Goal: Task Accomplishment & Management: Complete application form

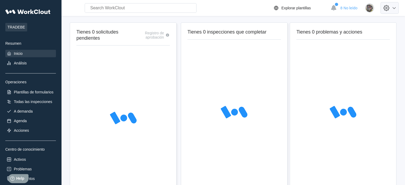
click at [391, 9] on icon at bounding box center [386, 7] width 9 height 9
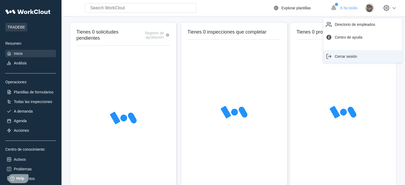
click at [372, 56] on div "Cerrar sesión" at bounding box center [362, 56] width 75 height 9
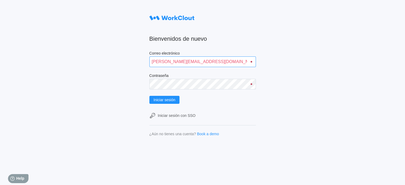
click at [177, 60] on input "[PERSON_NAME][EMAIL_ADDRESS][DOMAIN_NAME]" at bounding box center [202, 61] width 106 height 11
type input "[PERSON_NAME][EMAIL_ADDRESS][PERSON_NAME][DOMAIN_NAME]"
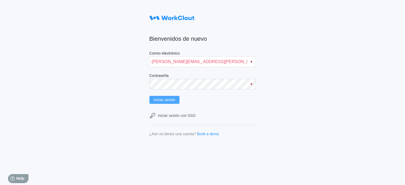
click at [175, 99] on span "Iniciar sesión" at bounding box center [165, 100] width 22 height 4
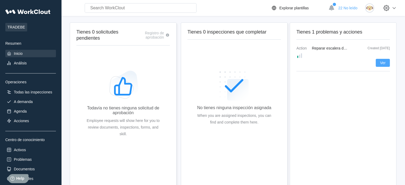
click at [381, 61] on span "Ver" at bounding box center [383, 63] width 6 height 4
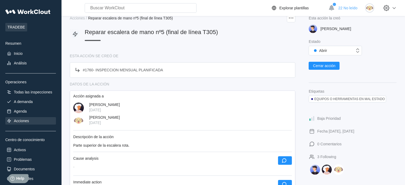
scroll to position [35, 0]
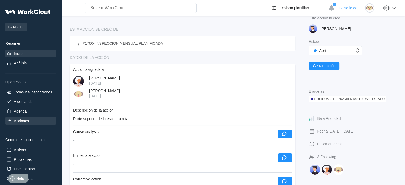
click at [28, 53] on div "Inicio" at bounding box center [30, 53] width 51 height 7
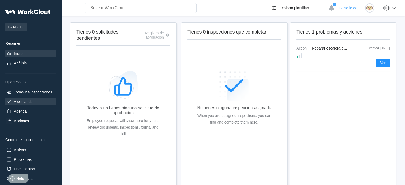
click at [31, 105] on div "A demanda" at bounding box center [30, 101] width 51 height 7
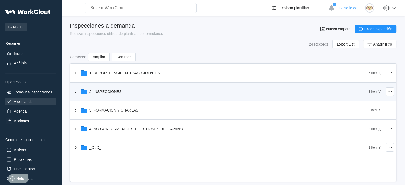
click at [98, 92] on div "2. INSPECCIONES" at bounding box center [105, 91] width 32 height 4
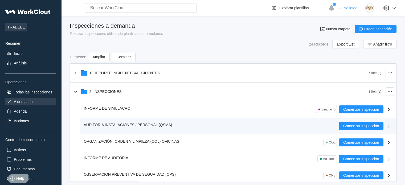
scroll to position [27, 0]
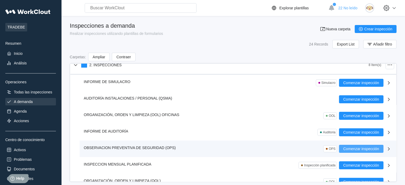
click at [345, 147] on span "Comenzar inspección" at bounding box center [361, 149] width 36 height 4
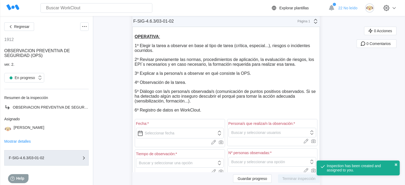
scroll to position [53, 0]
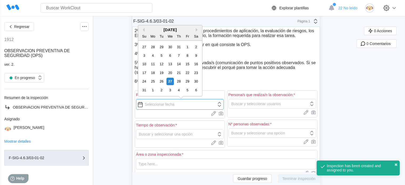
click at [177, 108] on input "text" at bounding box center [180, 104] width 88 height 11
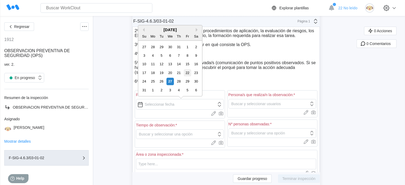
click at [185, 73] on div "22" at bounding box center [187, 72] width 7 height 7
type input "08/22/2025"
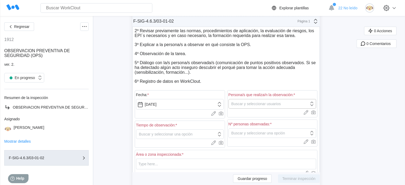
click at [248, 105] on div "Buscar y seleccionar usuarios" at bounding box center [255, 104] width 49 height 4
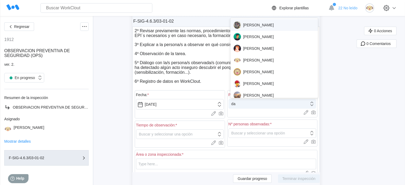
type input "dan"
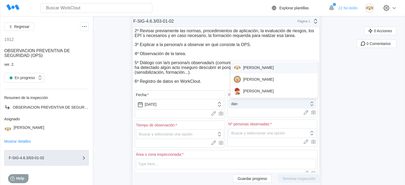
click at [258, 65] on div "DANIEL GUTIERREZ" at bounding box center [273, 67] width 81 height 7
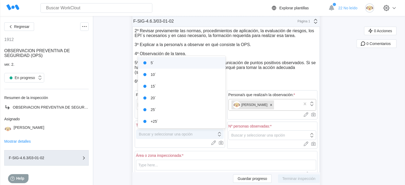
click at [151, 135] on div "Buscar y seleccionar una opción" at bounding box center [166, 134] width 54 height 4
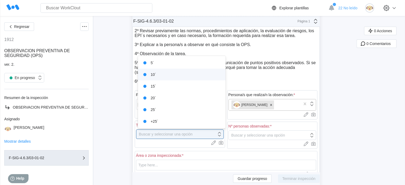
click at [154, 71] on div "10´" at bounding box center [181, 74] width 81 height 7
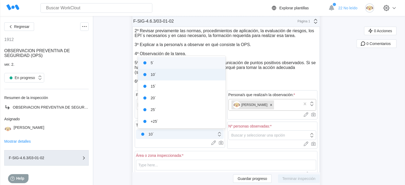
click at [188, 137] on div "10´" at bounding box center [176, 133] width 80 height 7
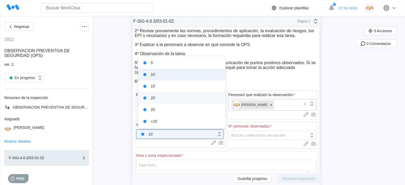
click at [175, 101] on div "20´" at bounding box center [181, 97] width 81 height 7
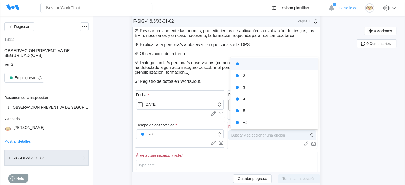
click at [264, 136] on div "Buscar y seleccionar una opción" at bounding box center [258, 135] width 54 height 4
click at [262, 63] on div "1" at bounding box center [273, 63] width 81 height 7
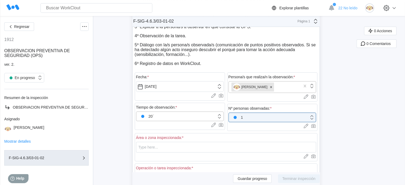
scroll to position [80, 0]
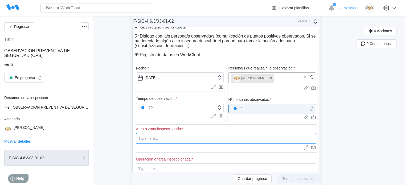
click at [186, 141] on input "text" at bounding box center [226, 138] width 180 height 11
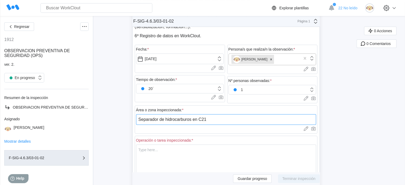
scroll to position [160, 0]
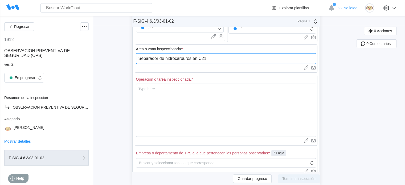
type input "Separador de hidrocarburos en C21"
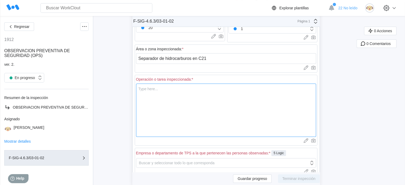
click at [175, 89] on textarea at bounding box center [226, 110] width 180 height 53
type textarea "C"
type textarea "x"
type textarea "Ca"
type textarea "x"
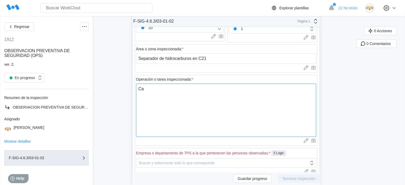
type textarea "Cam"
type textarea "x"
type textarea "Camb"
type textarea "x"
type textarea "Cambi"
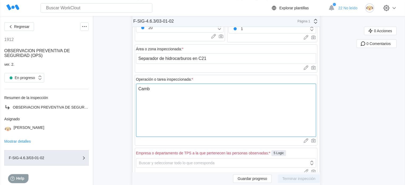
type textarea "x"
type textarea "Cambio"
type textarea "x"
type textarea "Cambio"
type textarea "x"
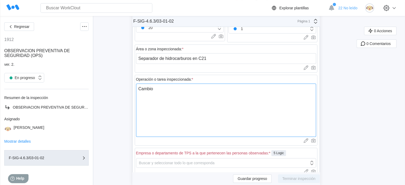
type textarea "Cambio d"
type textarea "x"
type textarea "Cambio de"
type textarea "x"
type textarea "Cambio de"
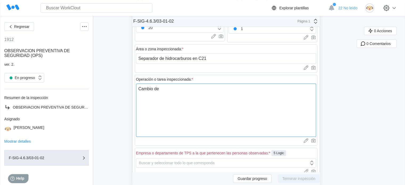
type textarea "x"
type textarea "Cambio de f"
type textarea "x"
type textarea "Cambio de fi"
type textarea "x"
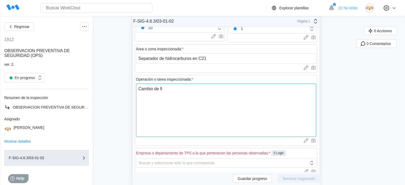
type textarea "Cambio de fil"
type textarea "x"
type textarea "Cambio de filt"
type textarea "x"
type textarea "Cambio de filtr"
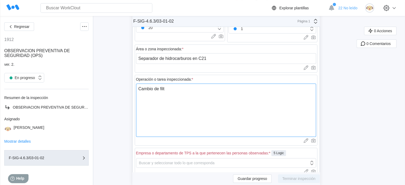
type textarea "x"
type textarea "Cambio de filtro"
type textarea "x"
type textarea "Cambio de filtros"
type textarea "x"
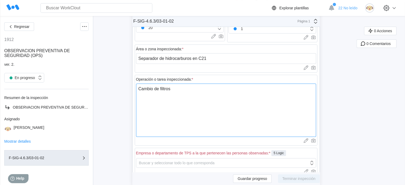
type textarea "Cambio de filtros"
type textarea "x"
type textarea "Cambio de filtros y"
type textarea "x"
type textarea "Cambio de filtros y"
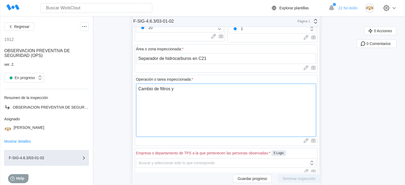
type textarea "x"
type textarea "Cambio de filtros y l"
type textarea "x"
type textarea "Cambio de filtros y li"
type textarea "x"
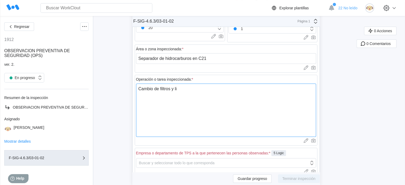
type textarea "Cambio de filtros y lim"
type textarea "x"
type textarea "Cambio de filtros y limp"
type textarea "x"
type textarea "Cambio de filtros y limpi"
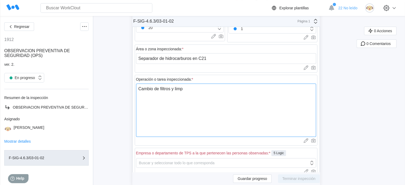
type textarea "x"
type textarea "Cambio de filtros y limpie"
type textarea "x"
type textarea "Cambio de filtros y limpiez"
type textarea "x"
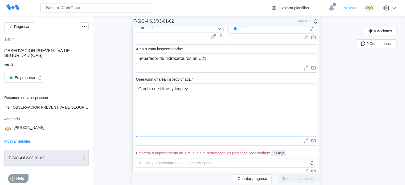
type textarea "Cambio de filtros y limpieza"
type textarea "x"
type textarea "Cambio de filtros y limpieza"
type textarea "x"
type textarea "Cambio de filtros y limpieza i"
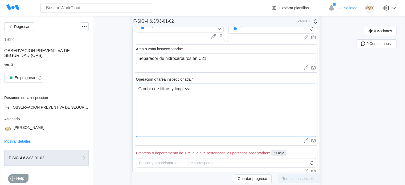
type textarea "x"
type textarea "Cambio de filtros y limpieza in"
type textarea "x"
type textarea "Cambio de filtros y limpieza int"
type textarea "x"
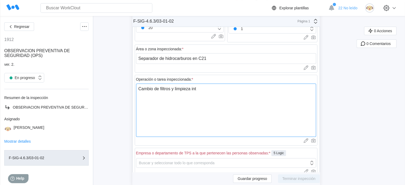
type textarea "Cambio de filtros y limpieza inte"
type textarea "x"
type textarea "Cambio de filtros y limpieza inter"
type textarea "x"
type textarea "Cambio de filtros y limpieza interi"
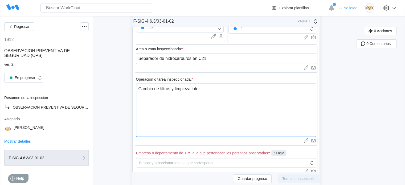
type textarea "x"
type textarea "Cambio de filtros y limpieza interio"
type textarea "x"
type textarea "Cambio de filtros y limpieza interior"
type textarea "x"
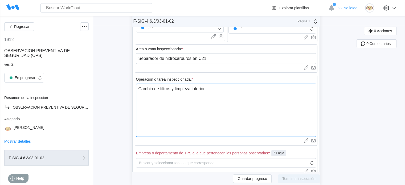
type textarea "Cambio de filtros y limpieza interior"
type textarea "x"
type textarea "Cambio de filtros y limpieza interior d"
type textarea "x"
type textarea "Cambio de filtros y limpieza interior de"
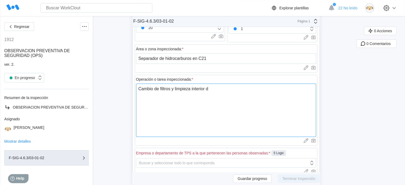
type textarea "x"
type textarea "Cambio de filtros y limpieza interior del"
type textarea "x"
type textarea "Cambio de filtros y limpieza interior del"
type textarea "x"
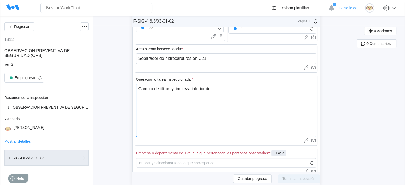
type textarea "Cambio de filtros y limpieza interior del s"
type textarea "x"
type textarea "Cambio de filtros y limpieza interior del se"
type textarea "x"
type textarea "Cambio de filtros y limpieza interior del sep"
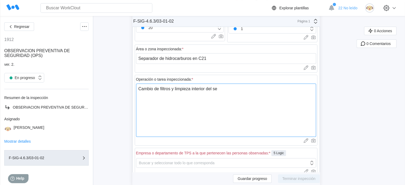
type textarea "x"
type textarea "Cambio de filtros y limpieza interior del sepa"
type textarea "x"
type textarea "Cambio de filtros y limpieza interior del separ"
type textarea "x"
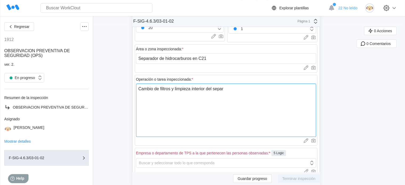
type textarea "Cambio de filtros y limpieza interior del separa"
type textarea "x"
type textarea "Cambio de filtros y limpieza interior del separad"
type textarea "x"
type textarea "Cambio de filtros y limpieza interior del separado"
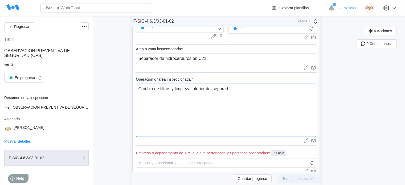
type textarea "x"
type textarea "Cambio de filtros y limpieza interior del separador"
type textarea "x"
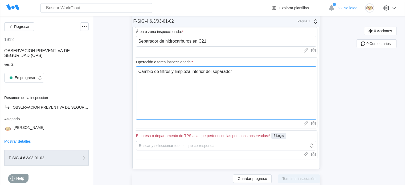
scroll to position [186, 0]
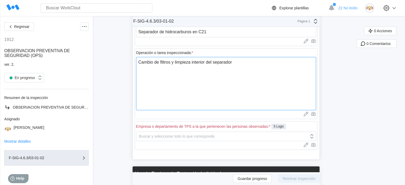
type textarea "Cambio de filtros y limpieza interior del separador"
type textarea "x"
type textarea "Cambio de filtros y limpieza interior del separador d"
type textarea "x"
type textarea "Cambio de filtros y limpieza interior del separador de"
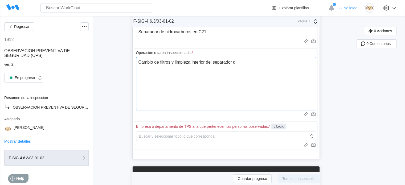
type textarea "x"
type textarea "Cambio de filtros y limpieza interior del separador de"
type textarea "x"
type textarea "Cambio de filtros y limpieza interior del separador de h"
type textarea "x"
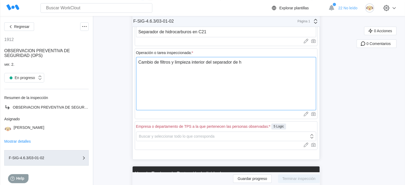
type textarea "Cambio de filtros y limpieza interior del separador de hi"
type textarea "x"
type textarea "Cambio de filtros y limpieza interior del separador de hid"
type textarea "x"
type textarea "Cambio de filtros y limpieza interior del separador de hidr"
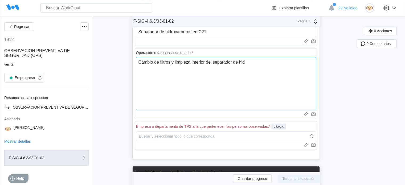
type textarea "x"
type textarea "Cambio de filtros y limpieza interior del separador de hidro"
type textarea "x"
type textarea "Cambio de filtros y limpieza interior del separador de hidroc"
type textarea "x"
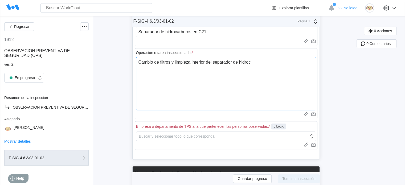
type textarea "Cambio de filtros y limpieza interior del separador de hidroca"
type textarea "x"
type textarea "Cambio de filtros y limpieza interior del separador de hidrocar"
type textarea "x"
type textarea "Cambio de filtros y limpieza interior del separador de hidrocarb"
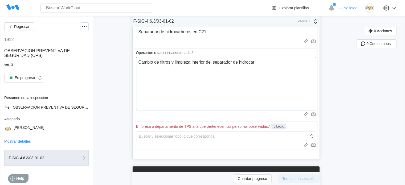
type textarea "x"
type textarea "Cambio de filtros y limpieza interior del separador de hidrocarbu"
type textarea "x"
type textarea "Cambio de filtros y limpieza interior del separador de hidrocarbur"
type textarea "x"
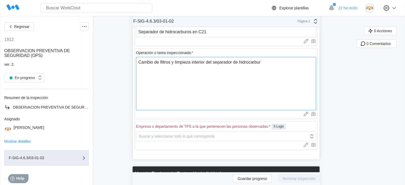
type textarea "Cambio de filtros y limpieza interior del separador de hidrocarburo"
type textarea "x"
type textarea "Cambio de filtros y limpieza interior del separador de hidrocarburos"
type textarea "x"
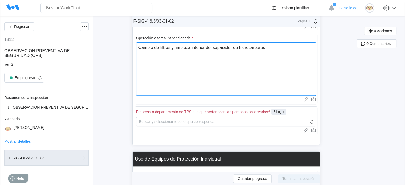
scroll to position [213, 0]
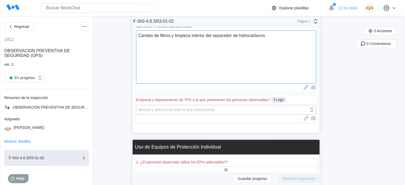
type textarea "Cambio de filtros y limpieza interior del separador de hidrocarburos"
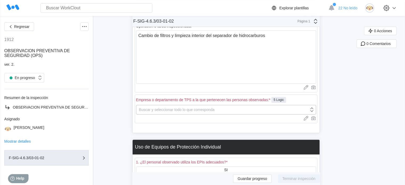
click at [192, 107] on div "Buscar y seleccionar todo lo que corresponda" at bounding box center [222, 109] width 172 height 7
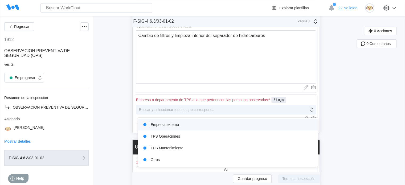
type input "m"
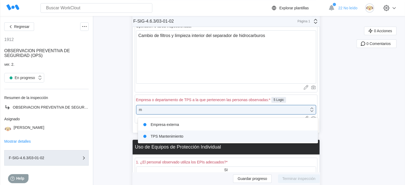
click at [182, 134] on div "TPS Mantenimiento" at bounding box center [228, 135] width 174 height 7
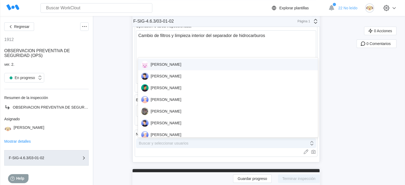
click at [192, 144] on div "Buscar y seleccionar usuarios" at bounding box center [222, 142] width 172 height 7
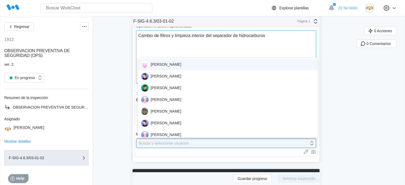
click at [181, 49] on textarea "Cambio de filtros y limpieza interior del separador de hidrocarburos" at bounding box center [226, 56] width 180 height 53
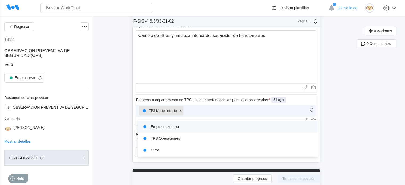
click at [202, 116] on div "TPS Mantenimiento" at bounding box center [222, 110] width 172 height 11
click at [175, 127] on div "Empresa externa" at bounding box center [228, 126] width 174 height 7
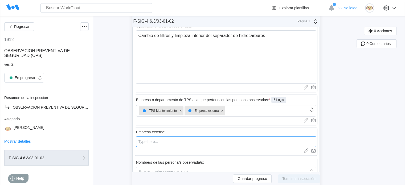
click at [157, 142] on input "text" at bounding box center [226, 141] width 180 height 11
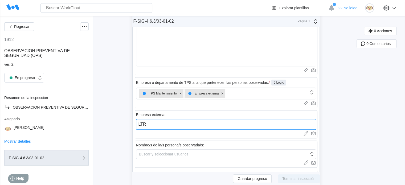
scroll to position [239, 0]
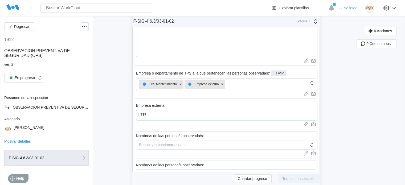
type input "LTR"
click at [157, 142] on div "Buscar y seleccionar usuarios" at bounding box center [226, 145] width 180 height 10
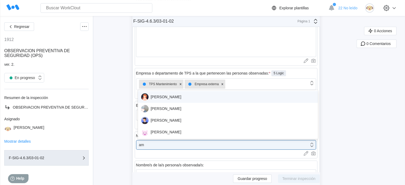
type input "ama"
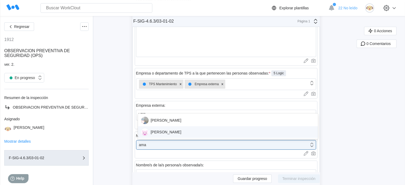
click at [159, 136] on div "AMADEU PUIGCORBER" at bounding box center [228, 132] width 180 height 12
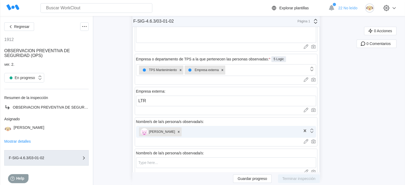
scroll to position [266, 0]
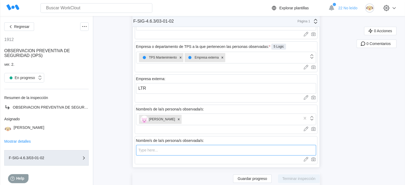
click at [202, 150] on input "text" at bounding box center [226, 150] width 180 height 11
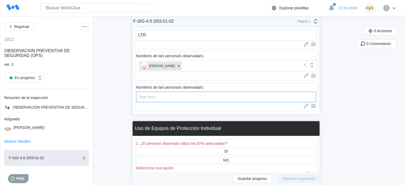
scroll to position [346, 0]
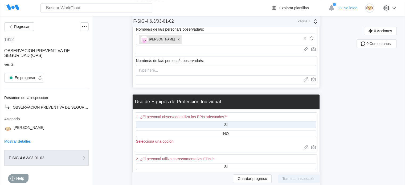
click at [227, 125] on div "SI" at bounding box center [225, 124] width 3 height 4
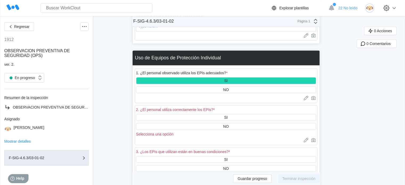
scroll to position [399, 0]
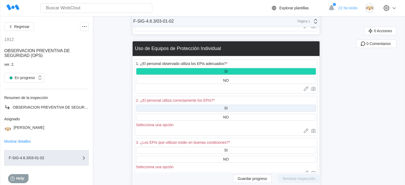
click at [233, 107] on div "SI" at bounding box center [226, 108] width 180 height 7
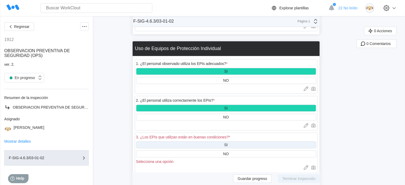
click at [227, 147] on div "SI" at bounding box center [225, 145] width 3 height 4
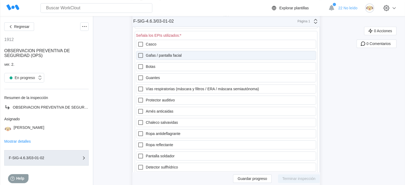
scroll to position [506, 0]
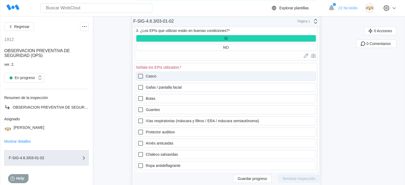
click at [139, 77] on icon at bounding box center [140, 76] width 6 height 6
click at [138, 73] on input "Casco" at bounding box center [137, 73] width 0 height 0
checkbox input "true"
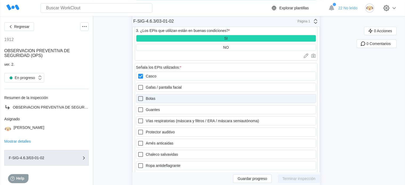
click at [141, 101] on icon at bounding box center [140, 98] width 6 height 6
click at [138, 96] on input "Botas" at bounding box center [137, 95] width 0 height 0
checkbox input "true"
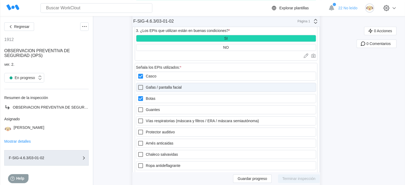
click at [141, 90] on icon at bounding box center [140, 87] width 6 height 6
click at [138, 84] on facial "Gafas / pantalla facial" at bounding box center [137, 84] width 0 height 0
checkbox facial "true"
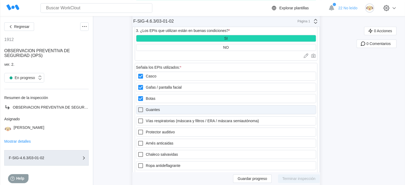
click at [143, 110] on icon at bounding box center [140, 109] width 6 height 6
click at [138, 107] on input "Guantes" at bounding box center [137, 106] width 0 height 0
checkbox input "true"
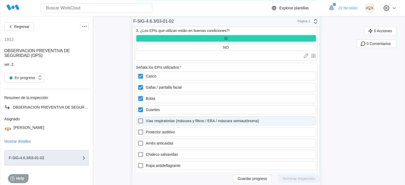
click at [139, 121] on label "Vías respiratorias (máscara y filtros / ERA / máscara semiautónoma)" at bounding box center [226, 120] width 180 height 9
click at [138, 118] on semiautónoma\) "Vías respiratorias (máscara y filtros / ERA / máscara semiautónoma)" at bounding box center [137, 118] width 0 height 0
checkbox semiautónoma\) "true"
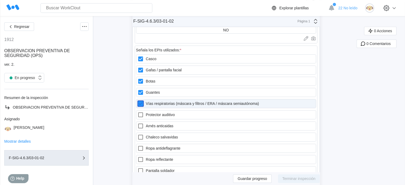
scroll to position [532, 0]
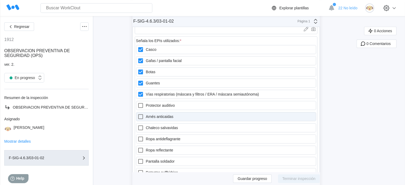
click at [143, 117] on icon at bounding box center [140, 116] width 6 height 6
click at [138, 114] on anticaidas "Arnés anticaidas" at bounding box center [137, 113] width 0 height 0
checkbox anticaidas "true"
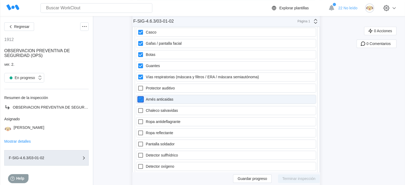
scroll to position [559, 0]
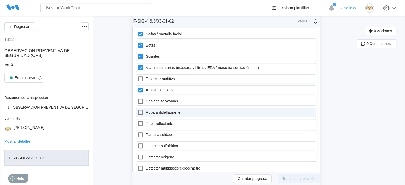
click at [139, 112] on icon at bounding box center [140, 112] width 6 height 6
click at [138, 109] on antideflagrante "Ropa antideflagrante" at bounding box center [137, 109] width 0 height 0
checkbox antideflagrante "true"
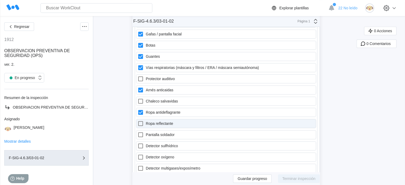
click at [142, 123] on icon at bounding box center [140, 123] width 6 height 6
click at [138, 121] on reflectante "Ropa reflectante" at bounding box center [137, 120] width 0 height 0
checkbox reflectante "true"
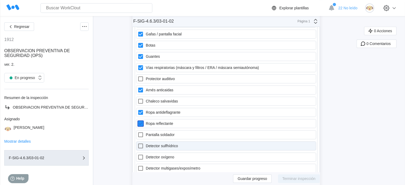
scroll to position [585, 0]
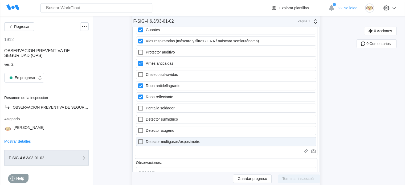
click at [142, 142] on icon at bounding box center [140, 141] width 6 height 6
click at [138, 139] on multigases\/exposímetro "Detector multigases/exposímetro" at bounding box center [137, 138] width 0 height 0
checkbox multigases\/exposímetro "true"
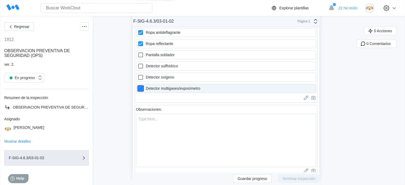
scroll to position [612, 0]
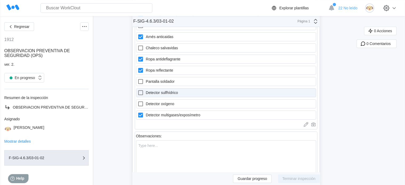
click at [143, 92] on icon at bounding box center [140, 92] width 6 height 6
click at [138, 90] on sulfhídrico "Detector sulfhídrico" at bounding box center [137, 89] width 0 height 0
checkbox sulfhídrico "true"
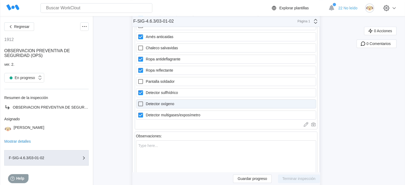
click at [143, 104] on icon at bounding box center [140, 104] width 6 height 6
click at [138, 101] on oxígeno "Detector oxígeno" at bounding box center [137, 101] width 0 height 0
checkbox oxígeno "true"
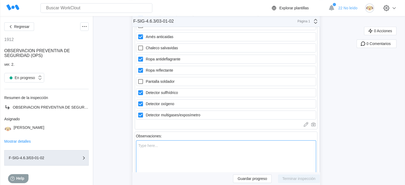
click at [151, 146] on textarea at bounding box center [226, 166] width 180 height 53
type textarea "T"
type textarea "x"
type textarea "Tr"
type textarea "x"
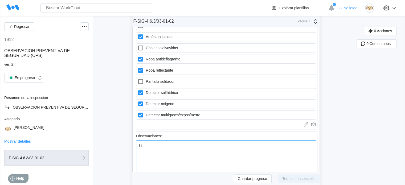
type textarea "Tri"
type textarea "x"
type textarea "Trip"
type textarea "x"
type textarea "Tripo"
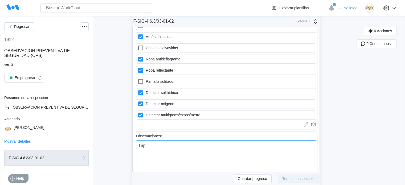
type textarea "x"
type textarea "Tripod"
type textarea "x"
type textarea "Tripode"
type textarea "x"
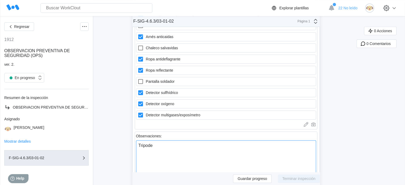
type textarea "Tripode"
type textarea "x"
type textarea "Tripode p"
type textarea "x"
type textarea "Tripode pa"
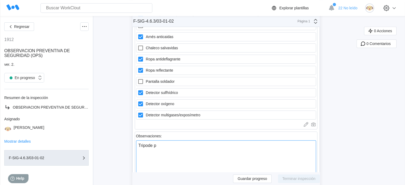
type textarea "x"
type textarea "Tripode par"
type textarea "x"
type textarea "Tripode para"
type textarea "x"
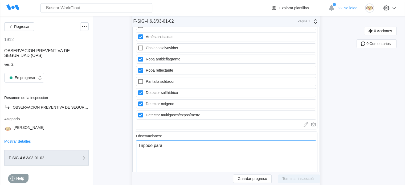
type textarea "Tripode para"
type textarea "x"
type textarea "Tripode para e"
type textarea "x"
type textarea "Tripode para en"
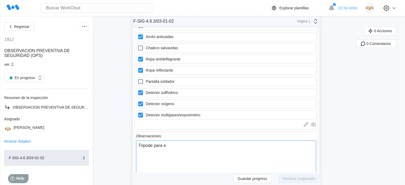
type textarea "x"
type textarea "Tripode para ent"
type textarea "x"
type textarea "Tripode para entr"
type textarea "x"
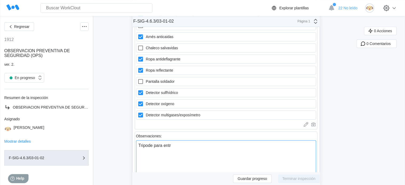
type textarea "Tripode para entra"
type textarea "x"
type textarea "Tripode para entrad"
type textarea "x"
type textarea "Tripode para entrada"
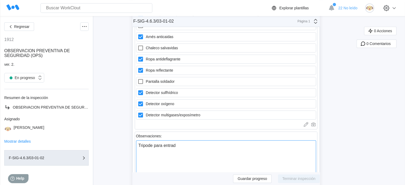
type textarea "x"
type textarea "Tripode para entrada"
type textarea "x"
type textarea "Tripode para entrada e"
click at [156, 147] on textarea "Trípodes para entrada en espacio confinado vertical." at bounding box center [226, 166] width 180 height 53
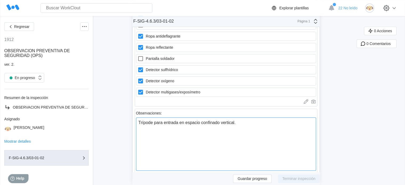
scroll to position [639, 0]
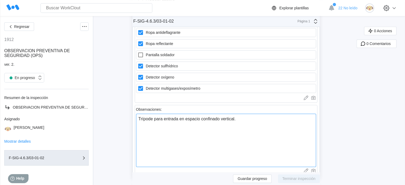
click at [251, 117] on textarea "Trípode para entrada en espacio confinado vertical." at bounding box center [226, 140] width 180 height 53
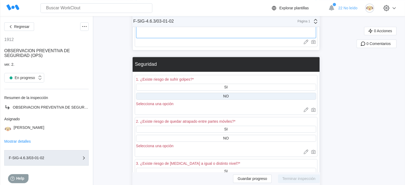
scroll to position [772, 0]
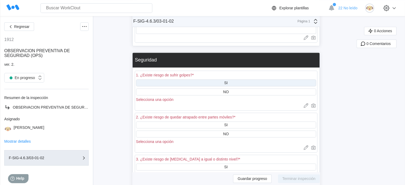
click at [235, 84] on div "SI" at bounding box center [226, 82] width 180 height 7
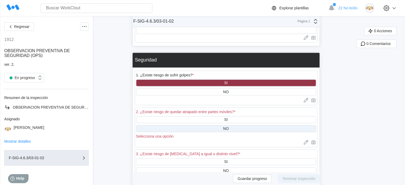
click at [238, 127] on div "NO" at bounding box center [226, 128] width 180 height 7
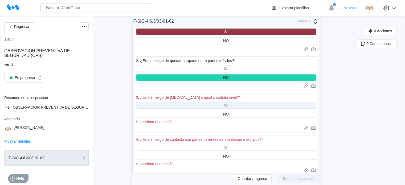
scroll to position [825, 0]
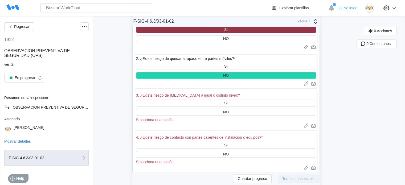
click at [210, 100] on div "3. ¿Existe riesgo de caída a igual o distinto nivel? *" at bounding box center [226, 95] width 180 height 7
click at [209, 101] on div "SI" at bounding box center [226, 103] width 180 height 7
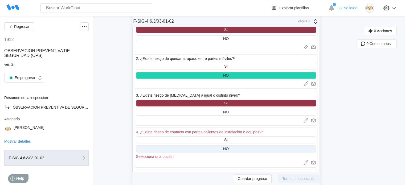
click at [205, 149] on div "NO" at bounding box center [226, 148] width 180 height 7
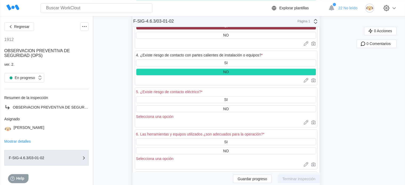
scroll to position [905, 0]
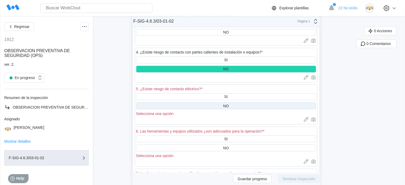
click at [228, 107] on div "NO" at bounding box center [226, 105] width 6 height 4
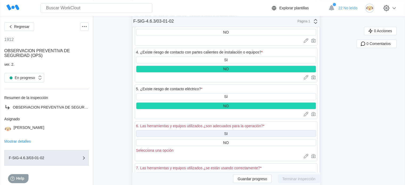
click at [215, 136] on div "SI" at bounding box center [226, 133] width 180 height 7
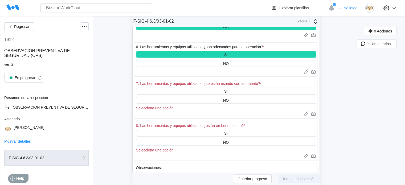
scroll to position [984, 0]
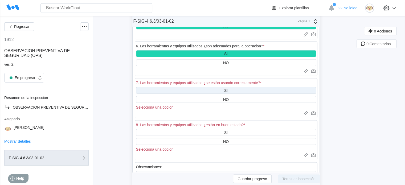
click at [237, 92] on div "SI" at bounding box center [226, 90] width 180 height 7
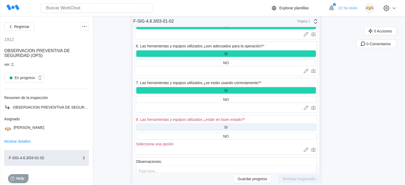
click at [240, 129] on div "SI" at bounding box center [226, 126] width 180 height 7
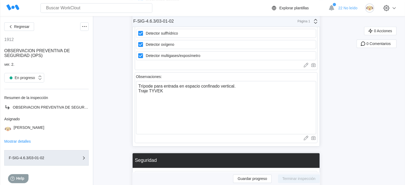
scroll to position [665, 0]
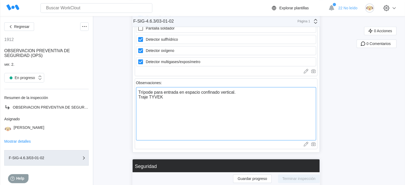
drag, startPoint x: 250, startPoint y: 94, endPoint x: 123, endPoint y: 92, distance: 126.4
click at [141, 96] on textarea "Traje TYVEK" at bounding box center [226, 113] width 180 height 53
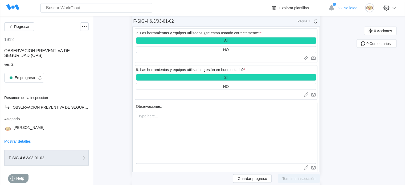
scroll to position [1038, 0]
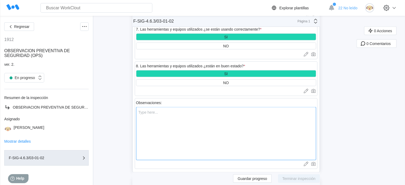
click at [169, 125] on textarea at bounding box center [226, 133] width 180 height 53
paste textarea "Trípode para entrada en espacio confinado vertical."
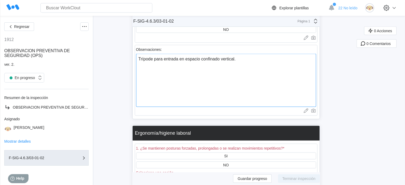
scroll to position [1117, 0]
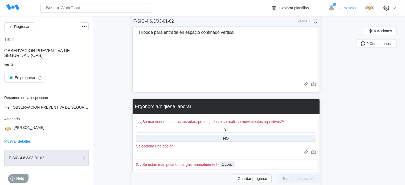
click at [229, 140] on div "NO" at bounding box center [226, 138] width 6 height 4
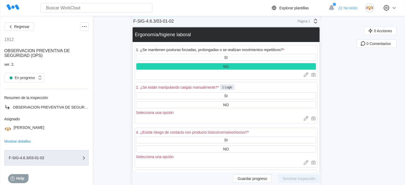
scroll to position [1197, 0]
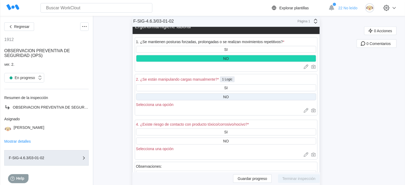
click at [227, 98] on div "NO" at bounding box center [226, 97] width 6 height 4
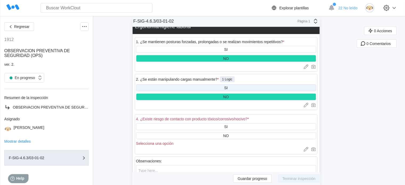
click at [231, 90] on div "SI" at bounding box center [226, 87] width 180 height 7
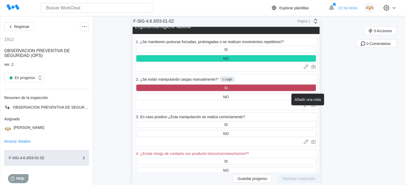
click at [308, 108] on icon at bounding box center [305, 104] width 5 height 5
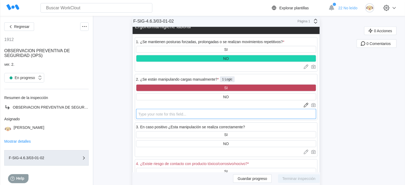
click at [227, 117] on textarea at bounding box center [226, 114] width 180 height 10
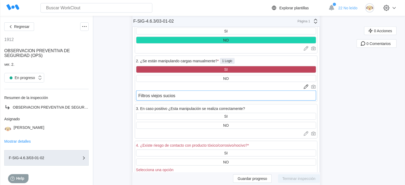
scroll to position [1224, 0]
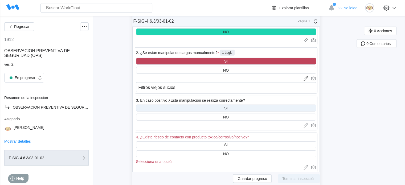
click at [200, 108] on div "SI" at bounding box center [226, 108] width 180 height 7
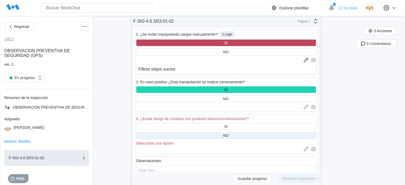
scroll to position [1250, 0]
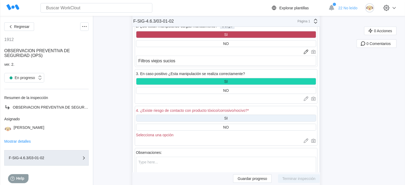
click at [228, 122] on div "SI" at bounding box center [226, 118] width 180 height 7
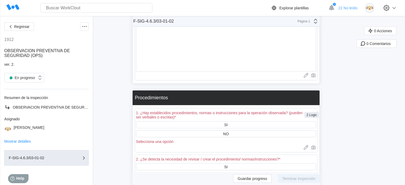
scroll to position [1410, 0]
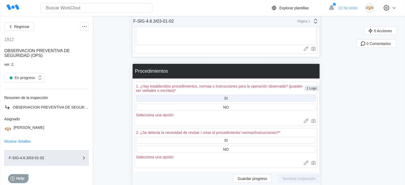
click at [225, 102] on div "SI" at bounding box center [226, 98] width 180 height 7
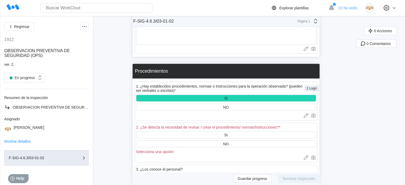
scroll to position [1437, 0]
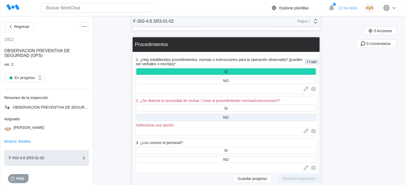
click at [241, 121] on div "NO" at bounding box center [226, 117] width 180 height 7
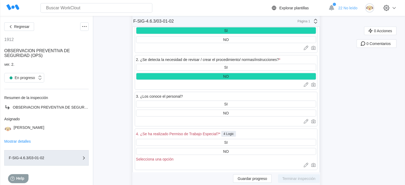
scroll to position [1490, 0]
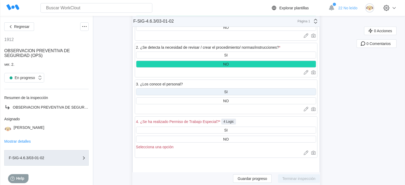
click at [236, 95] on div "SI" at bounding box center [226, 91] width 180 height 7
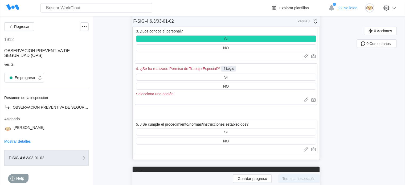
scroll to position [1543, 0]
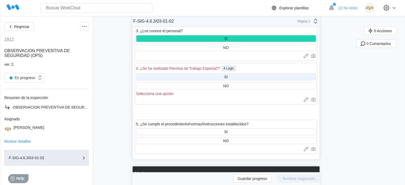
click at [242, 80] on div "SI" at bounding box center [226, 76] width 180 height 7
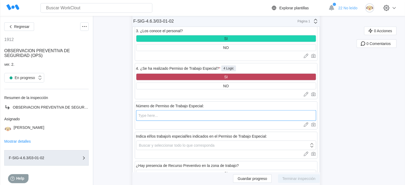
click at [161, 121] on input "text" at bounding box center [226, 115] width 180 height 11
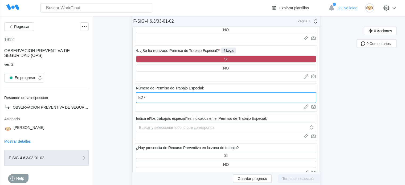
scroll to position [1570, 0]
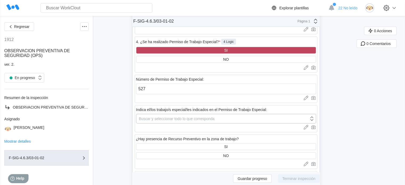
click at [171, 121] on div "Buscar y seleccionar todo lo que corresponda" at bounding box center [177, 119] width 76 height 4
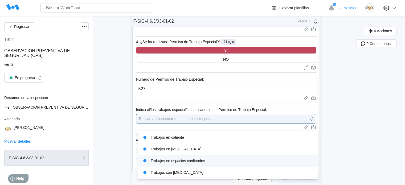
click at [175, 158] on div "Trabajos en espacios confinados" at bounding box center [228, 160] width 174 height 7
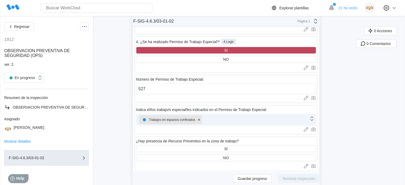
click at [224, 124] on div "Trabajos en espacios confinados" at bounding box center [222, 119] width 172 height 11
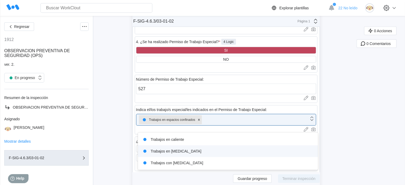
click at [200, 151] on div "Trabajos en altura" at bounding box center [228, 150] width 174 height 7
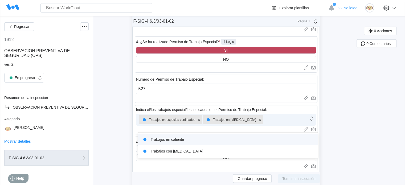
click at [258, 125] on div "Trabajos en espacios confinados Trabajos en altura" at bounding box center [222, 119] width 172 height 11
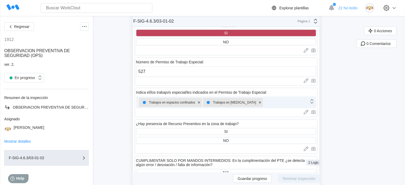
scroll to position [1596, 0]
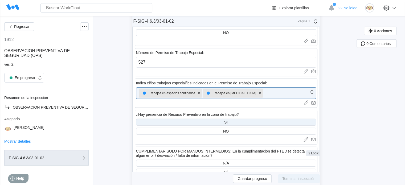
click at [219, 126] on div "SI" at bounding box center [226, 122] width 180 height 7
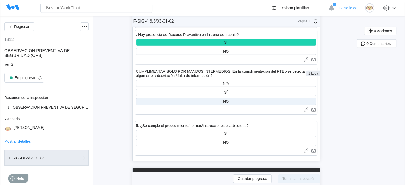
scroll to position [1703, 0]
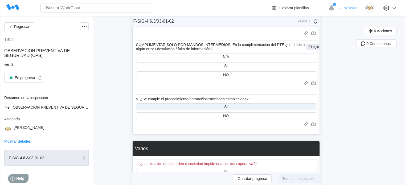
click at [235, 110] on div "SI" at bounding box center [226, 106] width 180 height 7
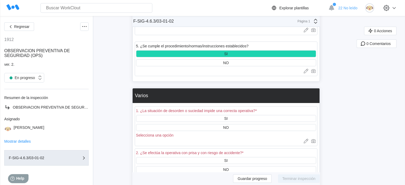
scroll to position [1756, 0]
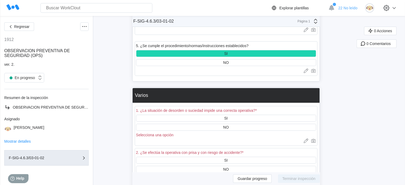
drag, startPoint x: 235, startPoint y: 123, endPoint x: 123, endPoint y: 135, distance: 112.6
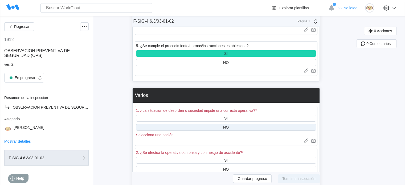
click at [229, 129] on div "NO" at bounding box center [226, 127] width 6 height 4
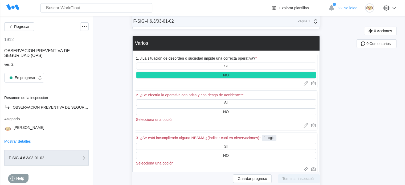
scroll to position [1809, 0]
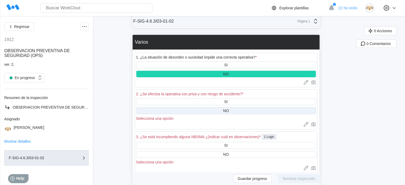
click at [238, 114] on div "NO" at bounding box center [226, 110] width 180 height 7
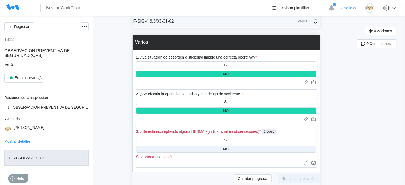
click at [229, 151] on div "NO" at bounding box center [226, 149] width 6 height 4
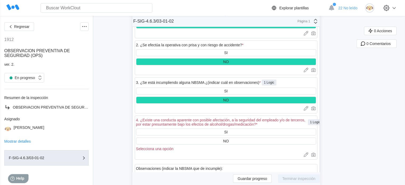
scroll to position [1889, 0]
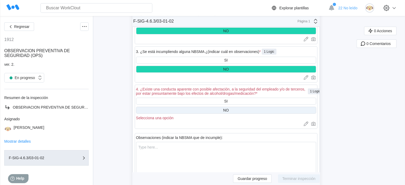
click at [229, 112] on div "NO" at bounding box center [226, 110] width 6 height 4
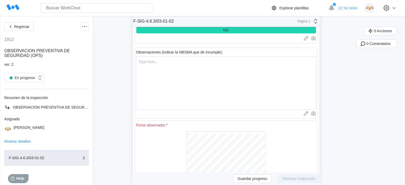
scroll to position [2020, 0]
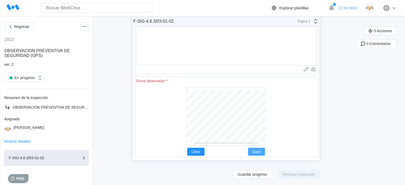
click at [259, 149] on button "Save" at bounding box center [256, 152] width 17 height 8
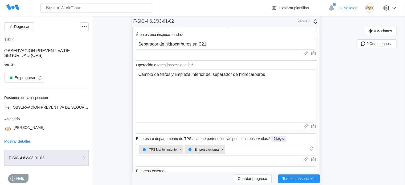
scroll to position [184, 0]
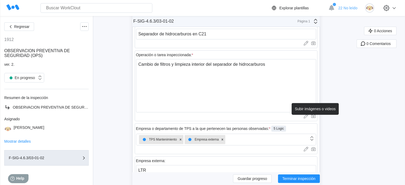
click at [314, 117] on icon at bounding box center [312, 115] width 5 height 5
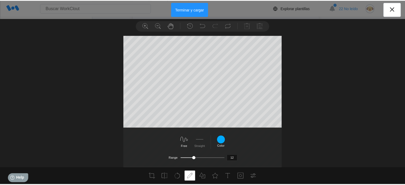
scroll to position [81, 0]
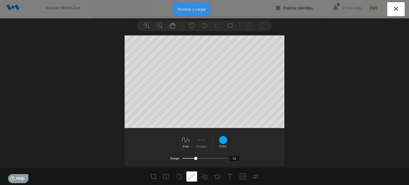
click at [192, 11] on button "Terminar y cargar" at bounding box center [192, 9] width 38 height 14
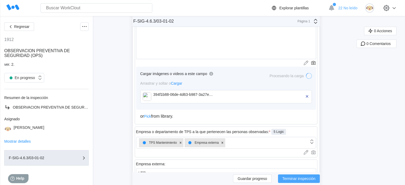
click at [303, 180] on span "Terminar inspección" at bounding box center [298, 179] width 33 height 4
click at [297, 179] on span "Terminar inspección" at bounding box center [298, 179] width 33 height 4
